Goal: Information Seeking & Learning: Learn about a topic

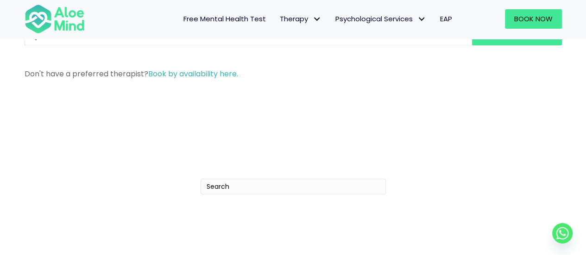
scroll to position [139, 0]
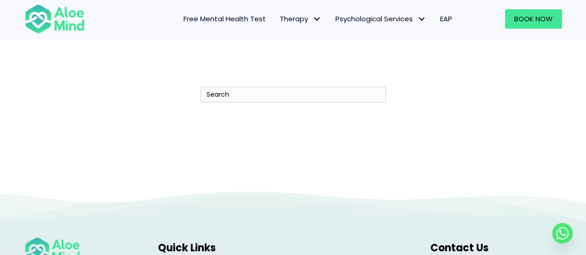
click at [334, 94] on input "Search" at bounding box center [293, 95] width 185 height 16
type input "penang"
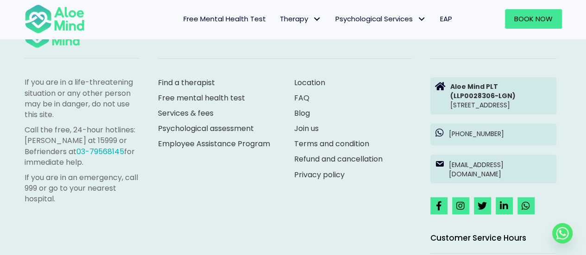
scroll to position [278, 0]
click at [205, 110] on link "Services & fees" at bounding box center [186, 112] width 56 height 11
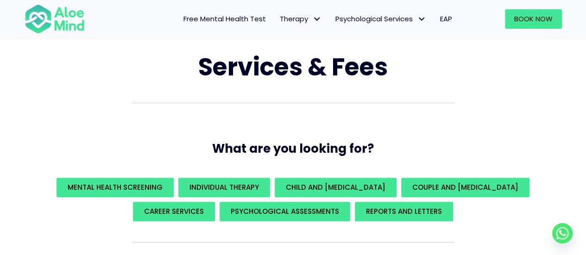
scroll to position [93, 0]
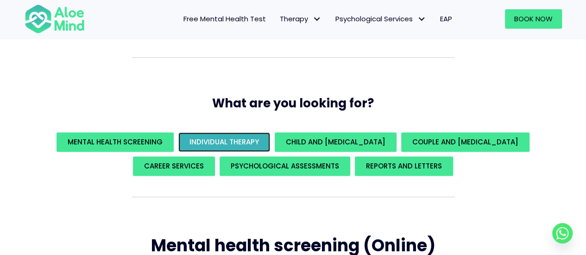
click at [230, 138] on span "Individual Therapy" at bounding box center [223, 142] width 69 height 10
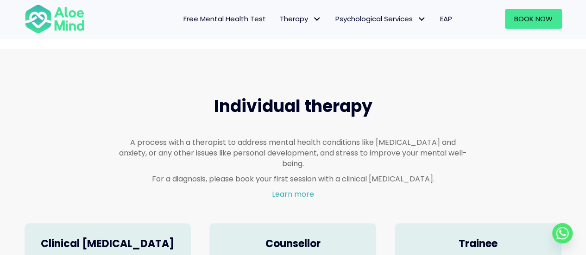
scroll to position [540, 0]
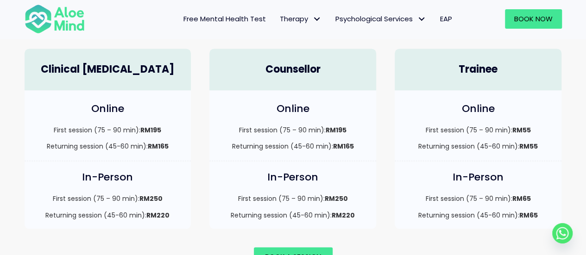
scroll to position [726, 0]
